Goal: Task Accomplishment & Management: Manage account settings

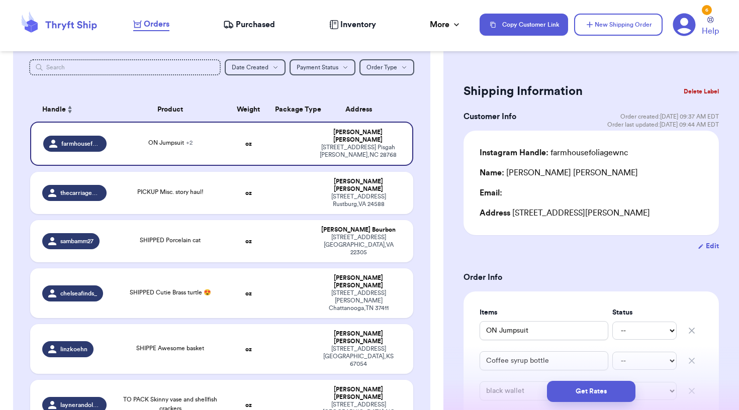
click at [554, 173] on div "Name: [PERSON_NAME]" at bounding box center [559, 173] width 158 height 12
click at [712, 246] on button "Edit" at bounding box center [708, 246] width 21 height 10
select select "NC"
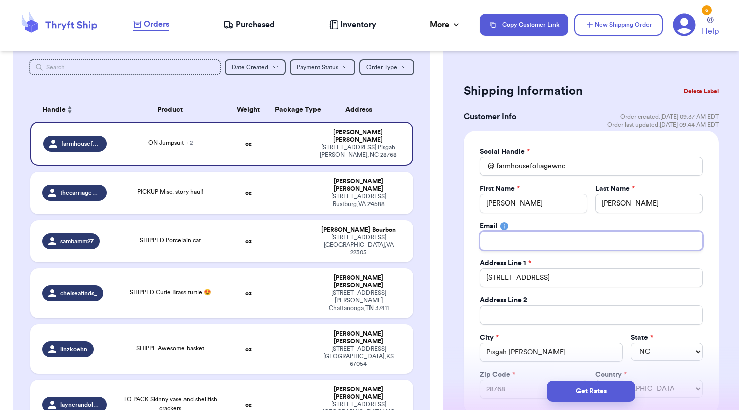
type input "i"
type input "ia"
type input "[PERSON_NAME]"
type input "iand"
type input "ianda"
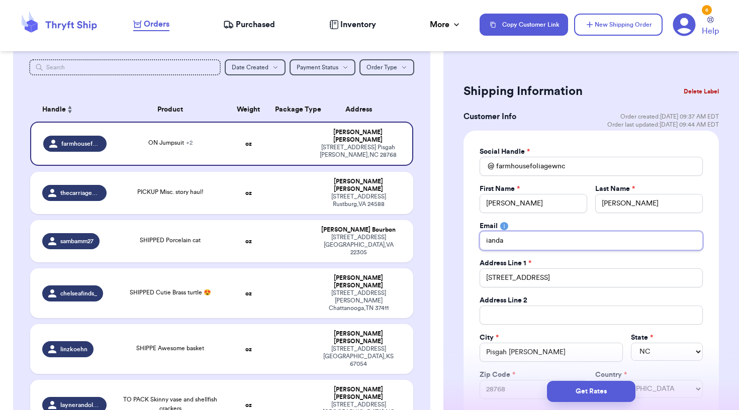
type input "iandam"
type input "iandamu"
type input "iandamue"
type input "iandamuel"
type input "iandamuell"
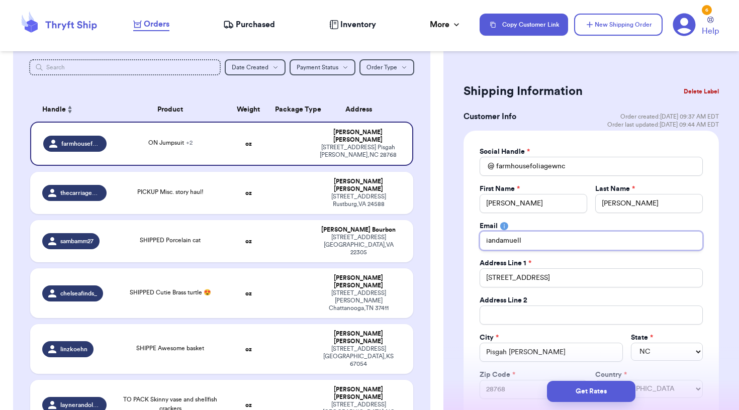
type input "iandamuelle"
type input "iandamueller"
type input "iandamueller@"
type input "iandamueller@g"
type input "iandamueller@gm"
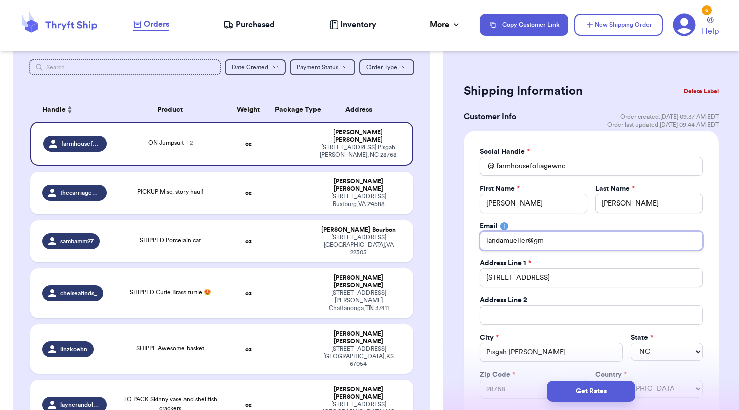
type input "iandamueller@gma"
type input "iandamueller@gmai"
type input "[EMAIL_ADDRESS]"
type input "[EMAIL_ADDRESS]."
type input "iandamueller@gmail.c"
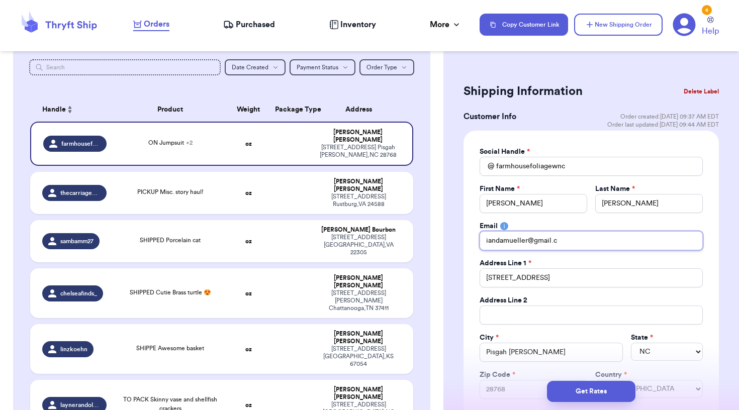
type input "[EMAIL_ADDRESS][DOMAIN_NAME]"
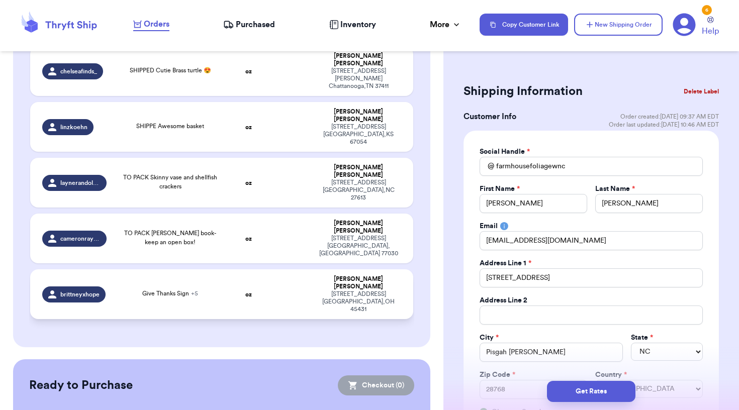
scroll to position [338, 0]
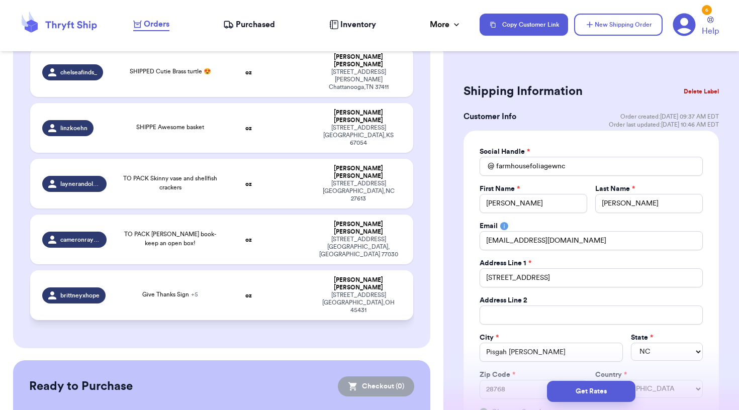
click at [220, 290] on div "Give Thanks Sign + 5" at bounding box center [170, 295] width 103 height 11
type input "Give Thanks Sign"
type input "Floral Tapestry"
type input "veg Clip on earrings"
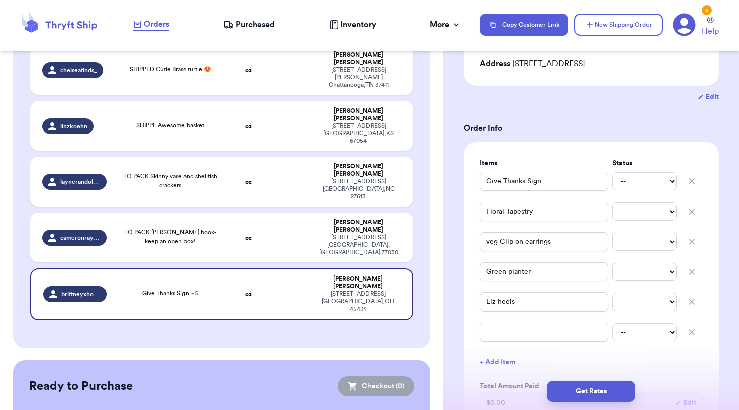
scroll to position [162, 0]
